Goal: Communication & Community: Answer question/provide support

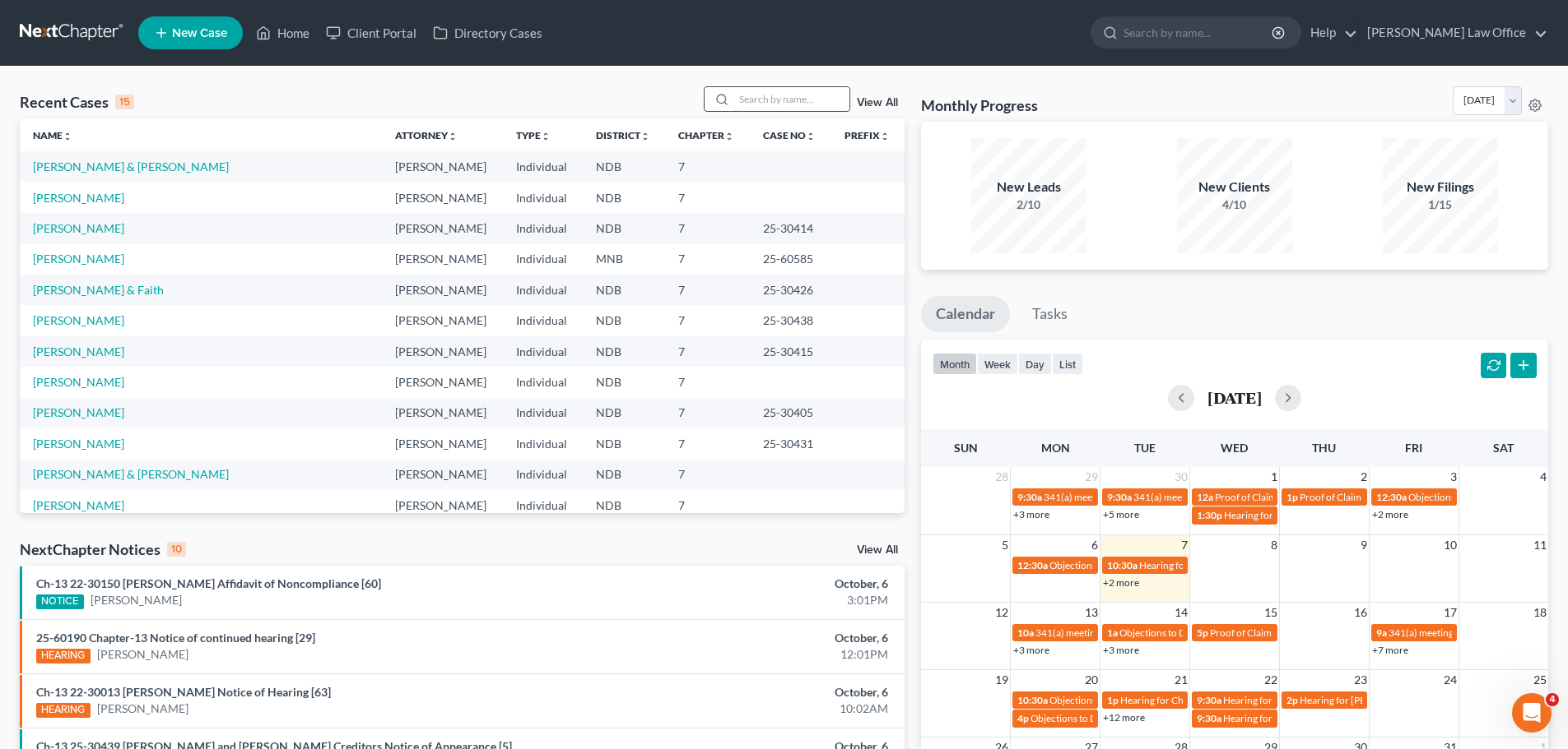
click at [751, 104] on input "search" at bounding box center [791, 99] width 115 height 23
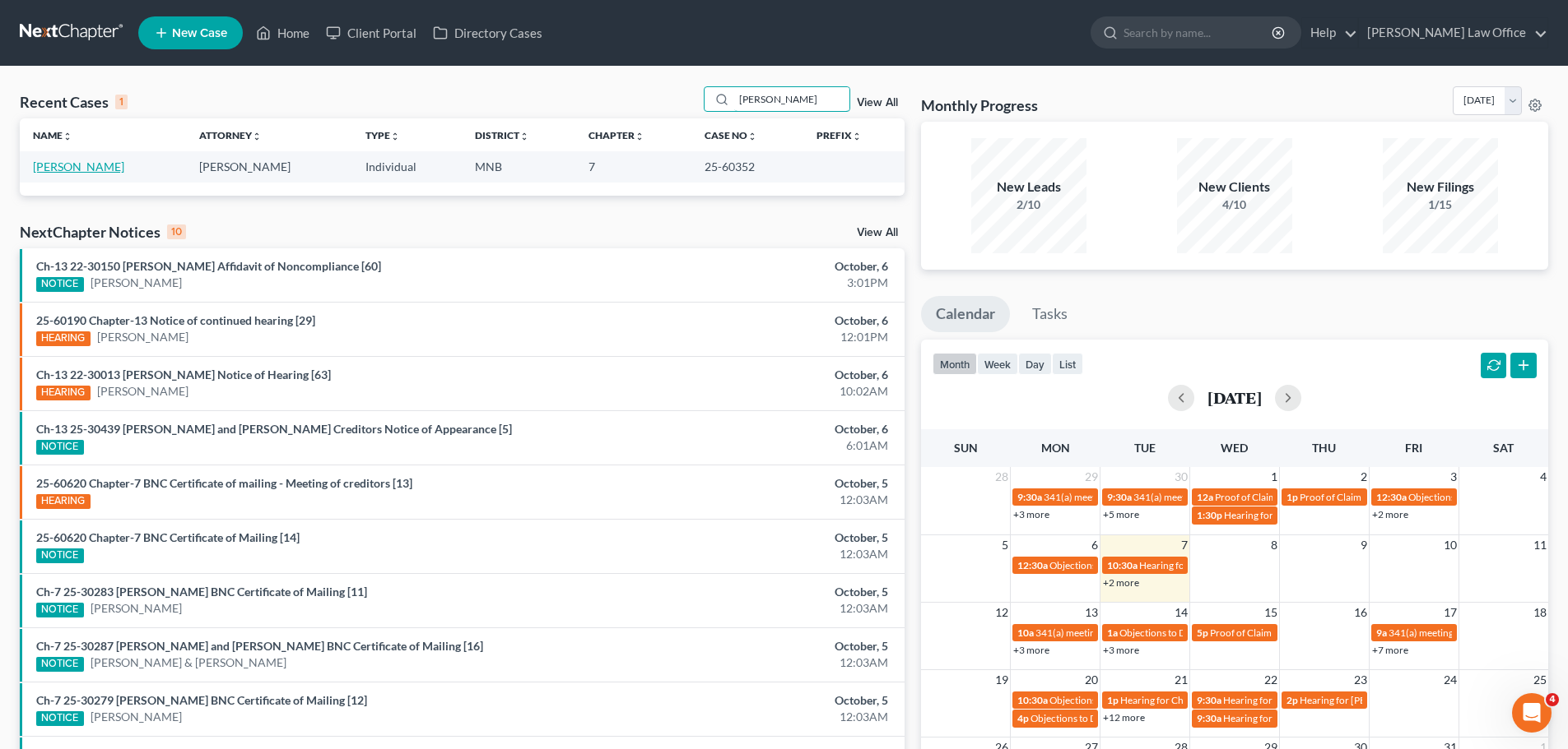
type input "[PERSON_NAME]"
click at [60, 166] on link "[PERSON_NAME]" at bounding box center [79, 167] width 92 height 14
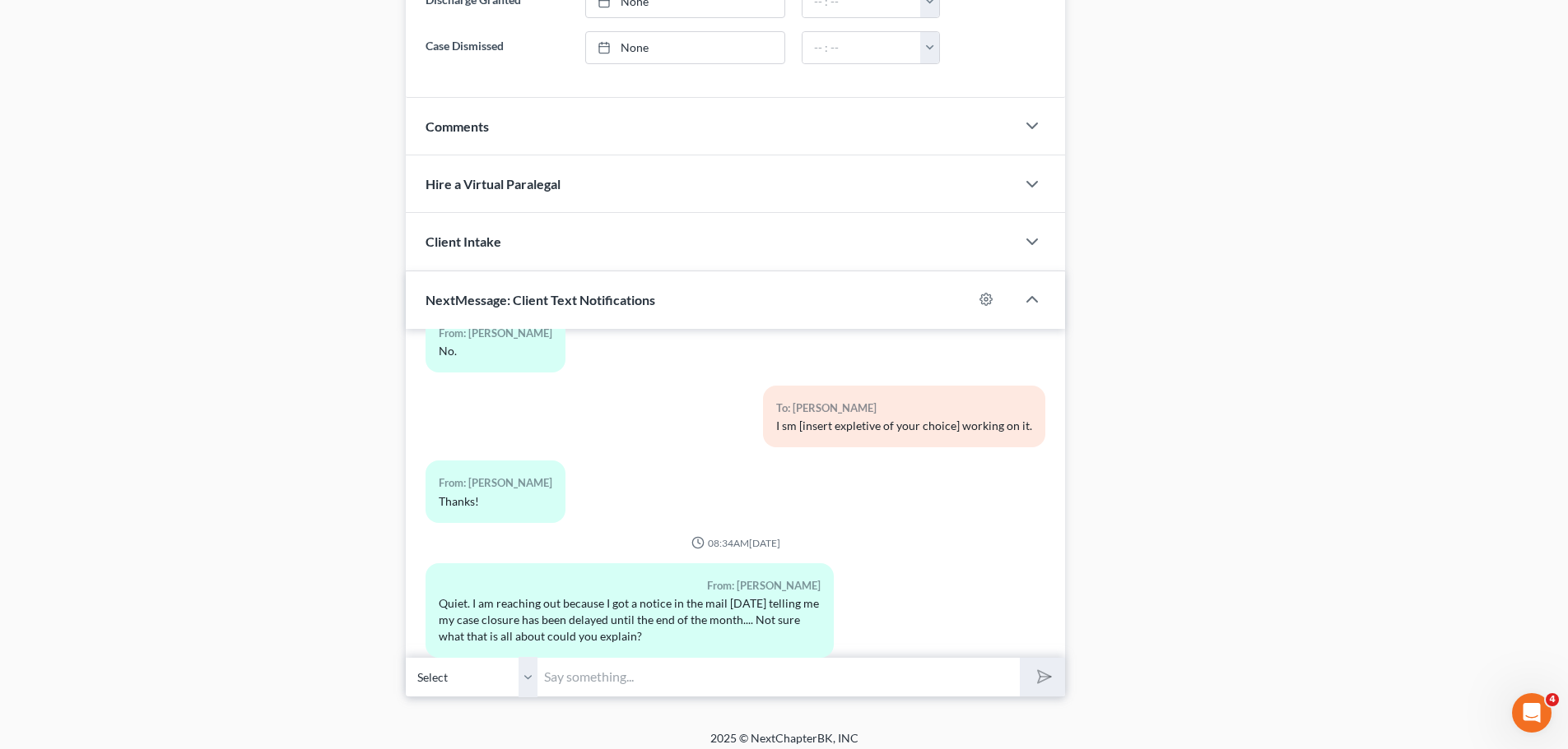
scroll to position [975, 0]
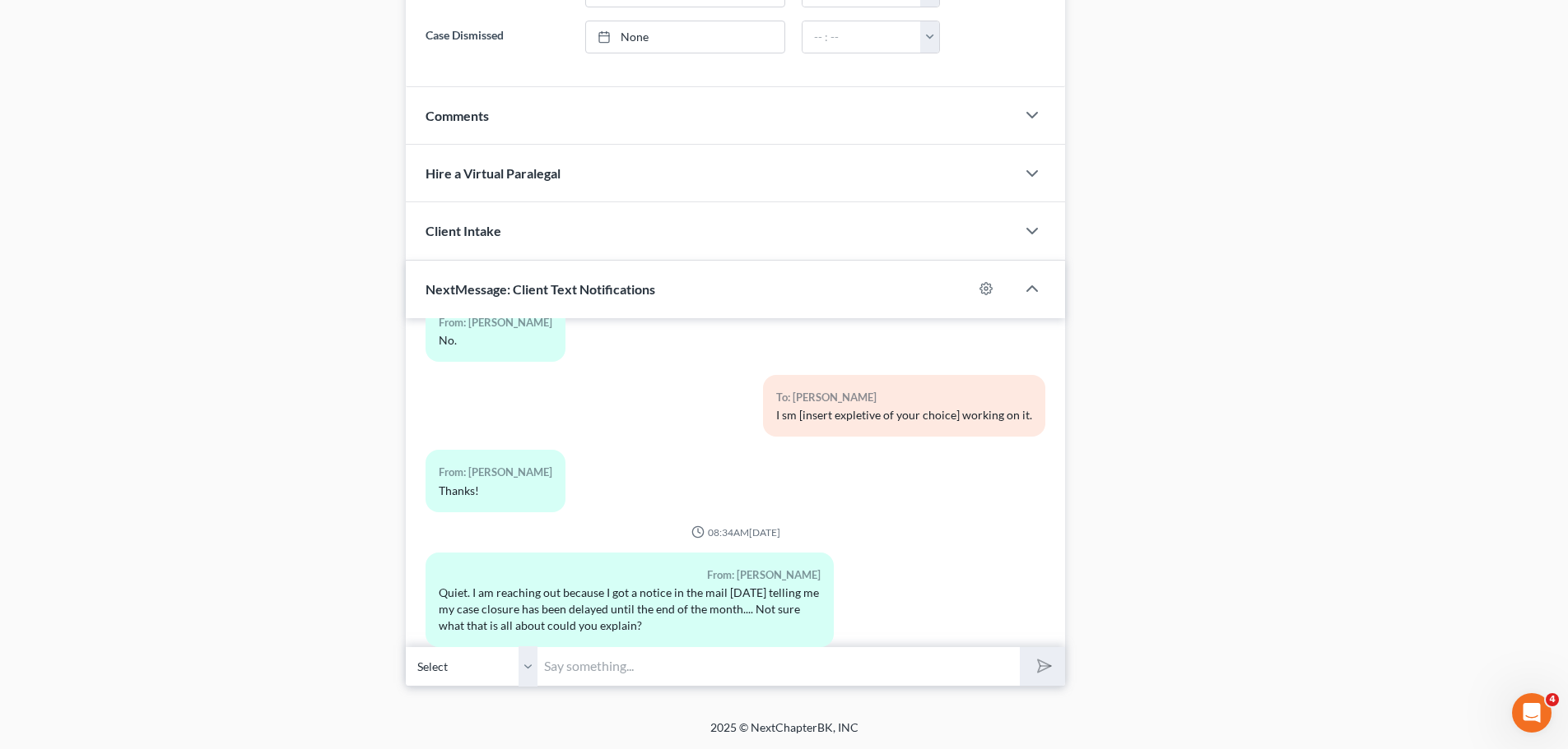
click at [570, 667] on input "text" at bounding box center [779, 666] width 482 height 40
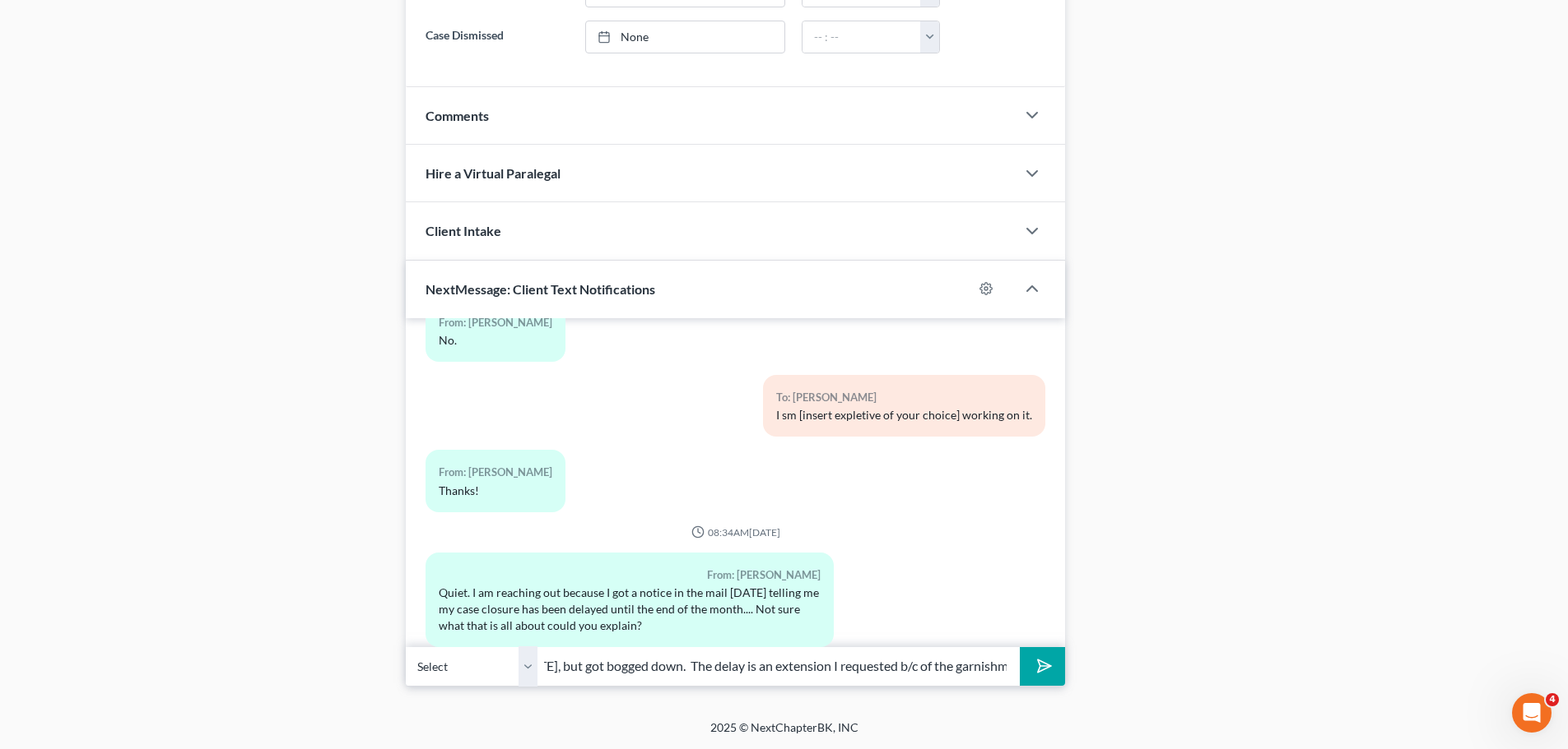
scroll to position [0, 283]
type input "[PERSON_NAME], Sorry, I meant to call you [DATE], but got bogged down. The dela…"
drag, startPoint x: 1039, startPoint y: 673, endPoint x: 1051, endPoint y: 669, distance: 12.6
click at [1040, 673] on icon "submit" at bounding box center [1041, 666] width 23 height 23
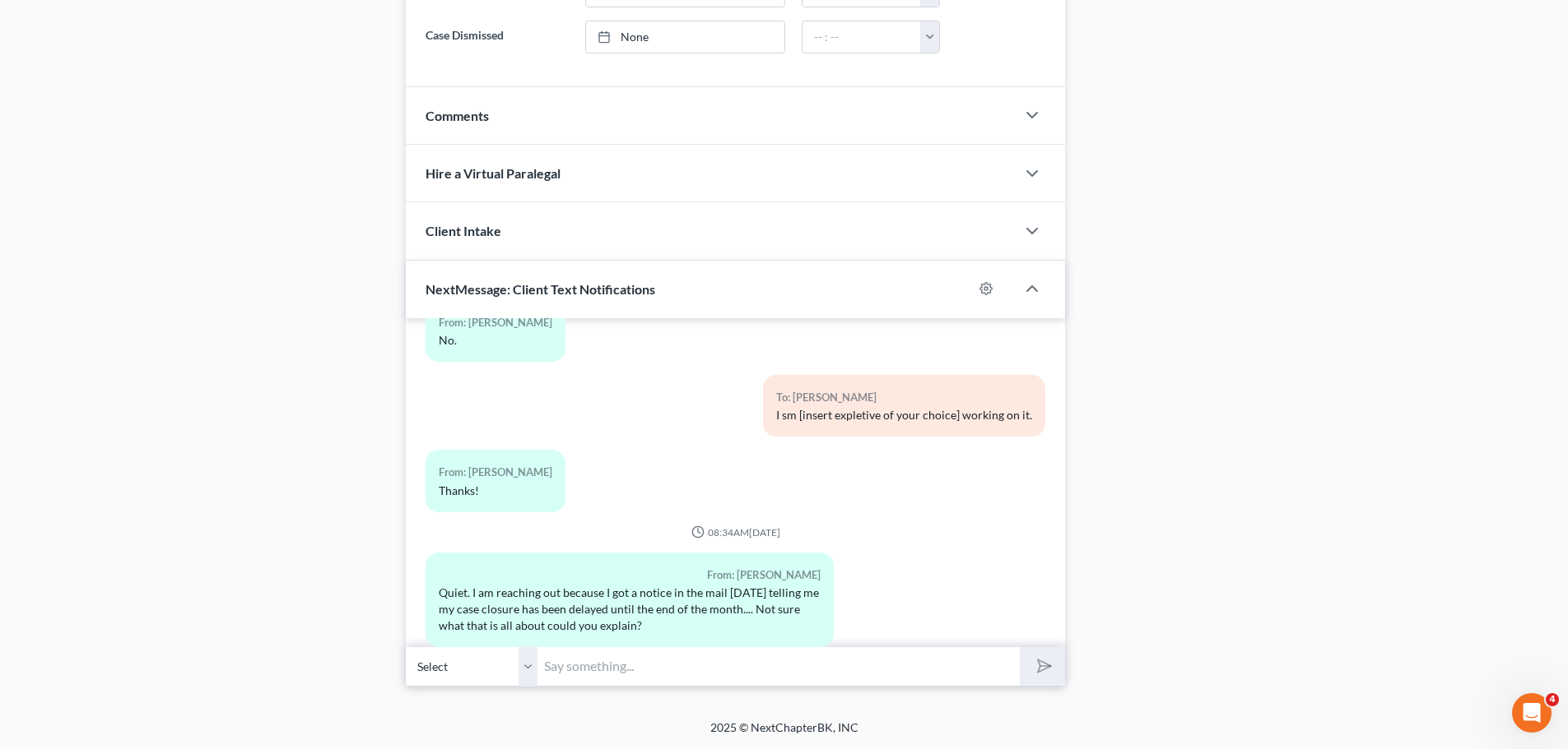
scroll to position [989, 0]
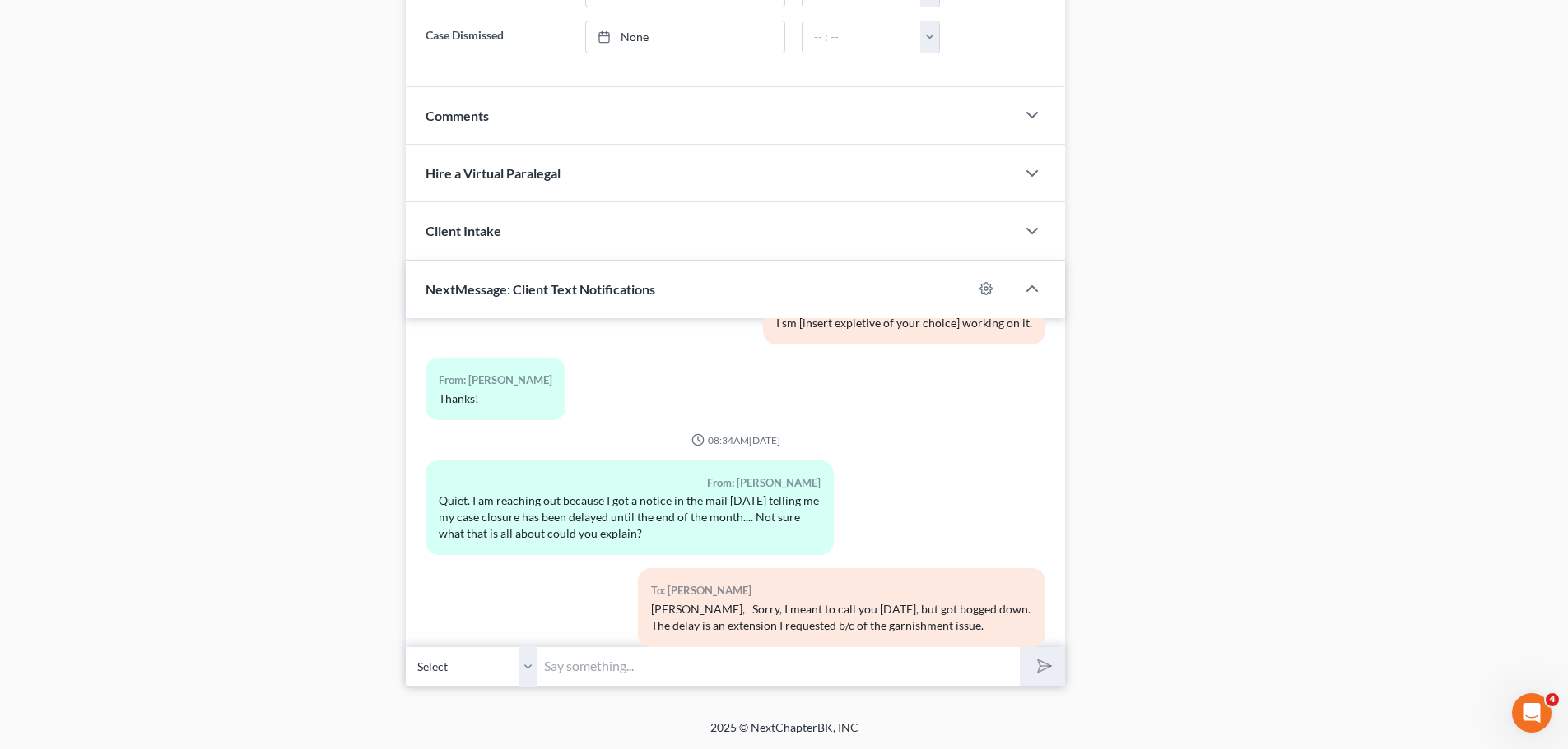
click at [600, 662] on input "text" at bounding box center [779, 666] width 482 height 40
type input "C"
type input "Would you be available for a short phone call at noon [DATE]?"
click at [1020, 648] on button "submit" at bounding box center [1042, 667] width 45 height 39
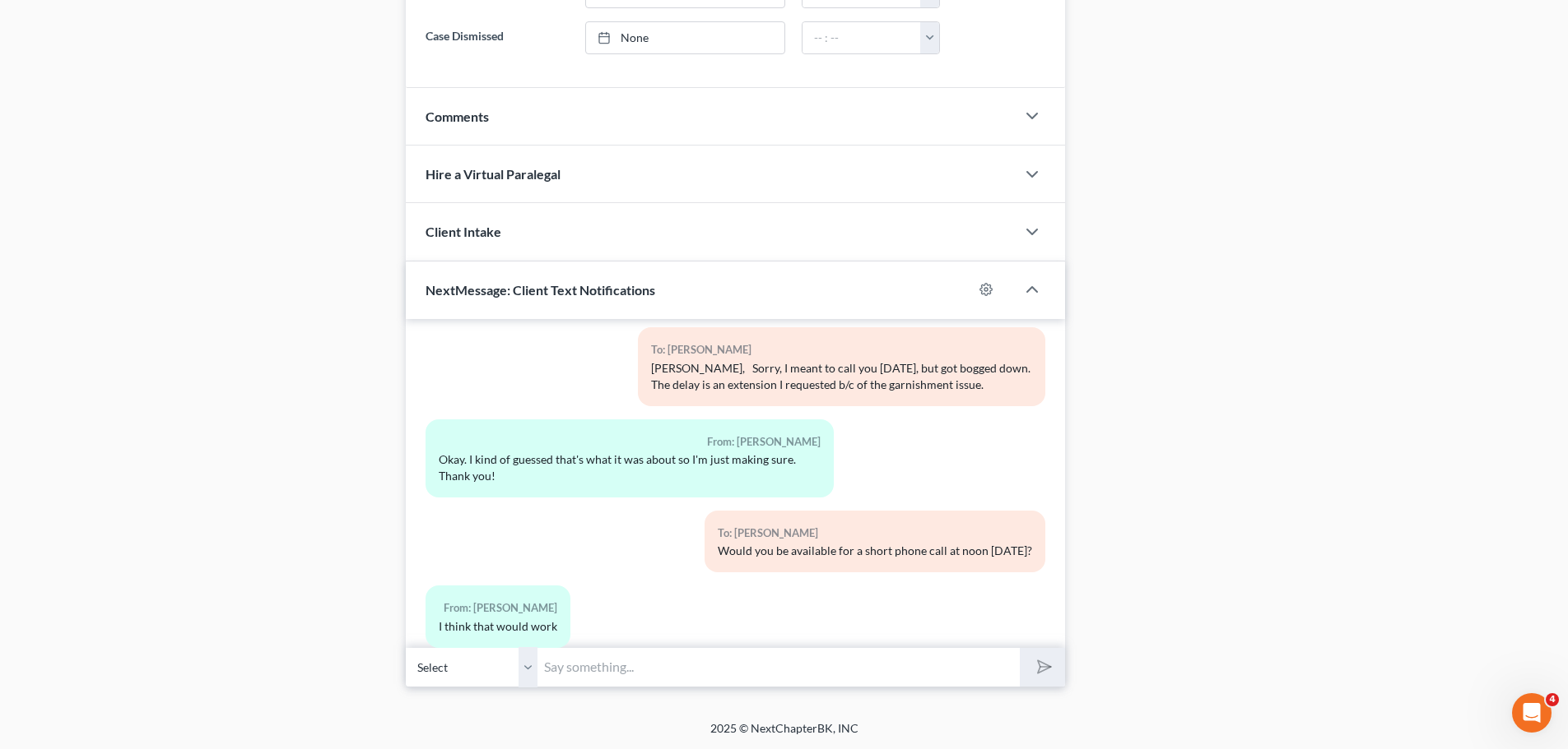
scroll to position [975, 0]
click at [566, 667] on input "text" at bounding box center [779, 666] width 482 height 40
type input "OK., I will call you cell at noon."
click at [1020, 648] on button "submit" at bounding box center [1042, 667] width 45 height 39
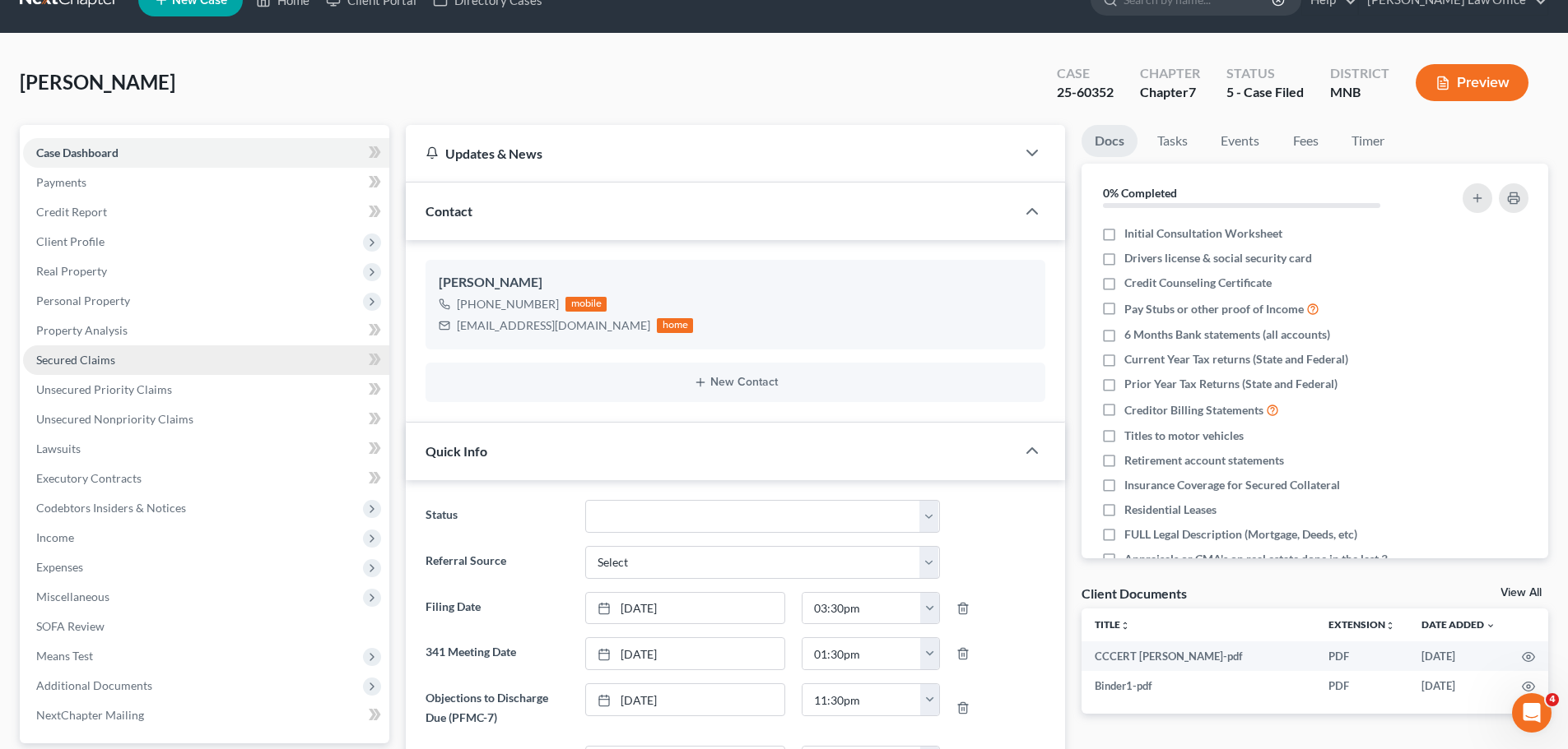
scroll to position [0, 0]
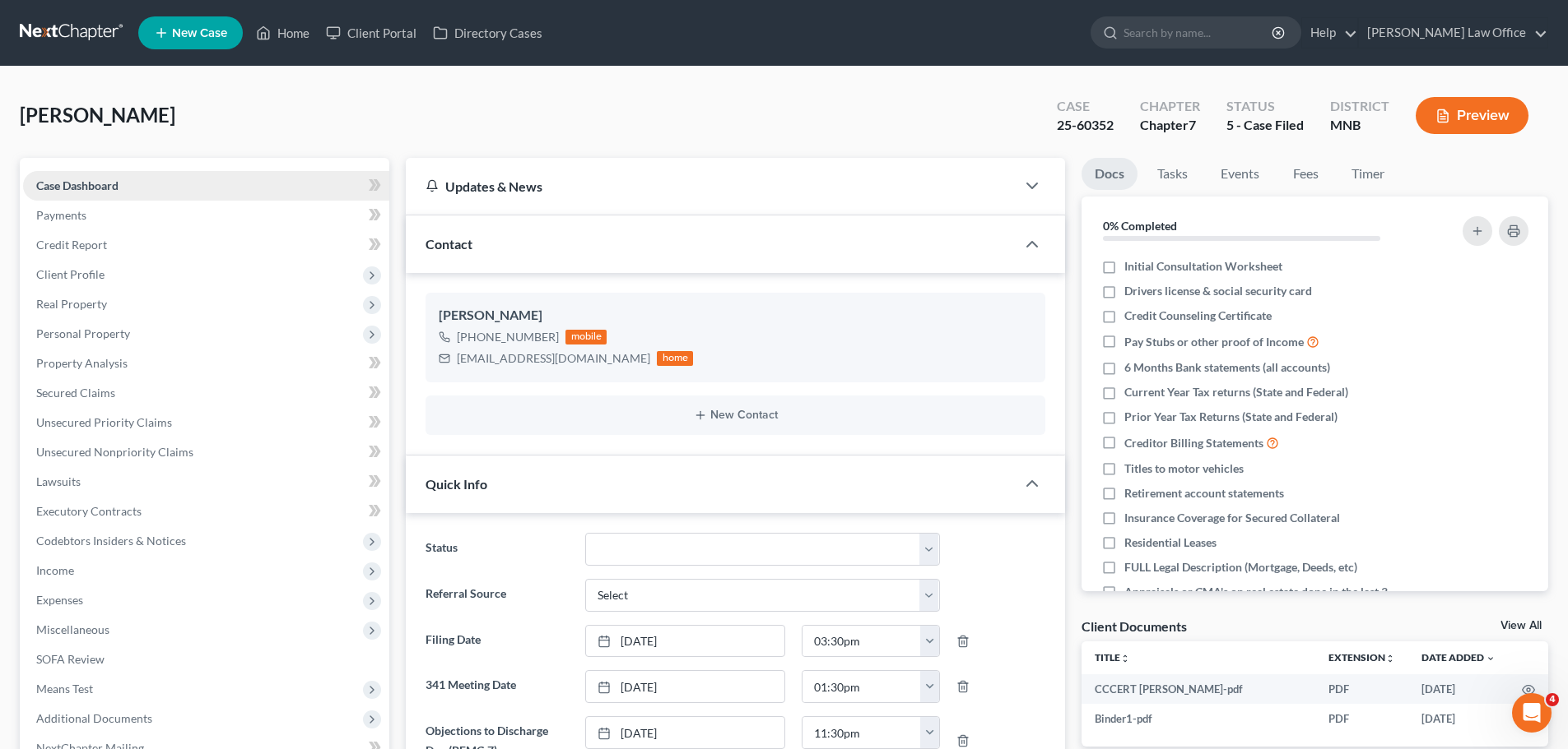
click at [60, 186] on span "Case Dashboard" at bounding box center [77, 185] width 82 height 14
